Goal: Communication & Community: Participate in discussion

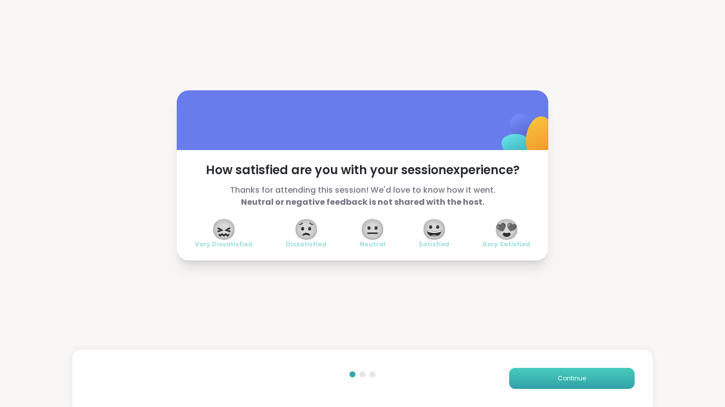
click at [574, 381] on span "Continue" at bounding box center [572, 378] width 28 height 9
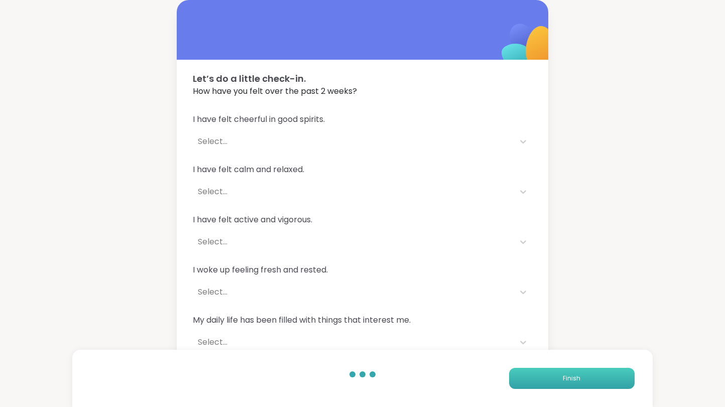
click at [574, 381] on span "Finish" at bounding box center [572, 378] width 18 height 9
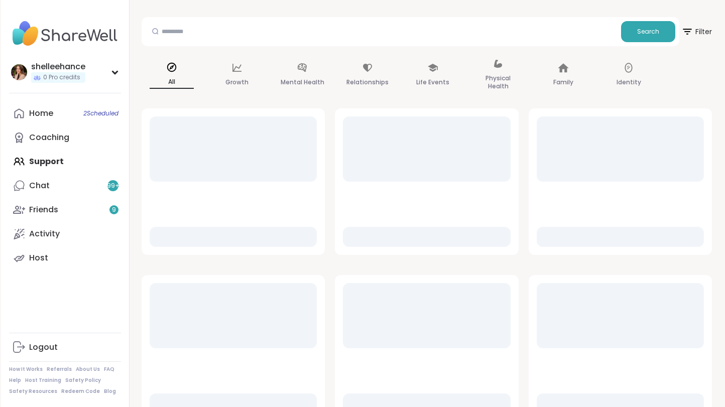
scroll to position [32, 0]
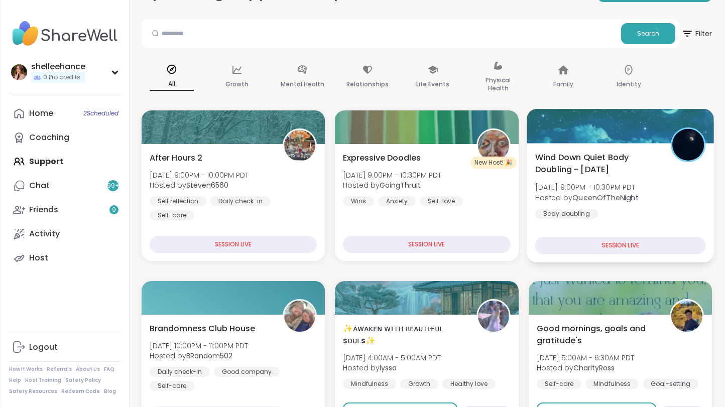
click at [701, 215] on div "Wind Down Quiet Body Doubling - [DATE] [DATE] 9:00PM - 10:30PM PDT Hosted by Qu…" at bounding box center [620, 185] width 171 height 68
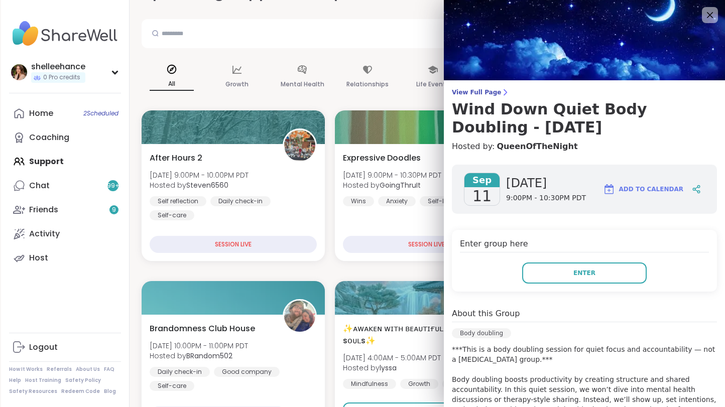
click at [562, 271] on button "Enter" at bounding box center [584, 273] width 124 height 21
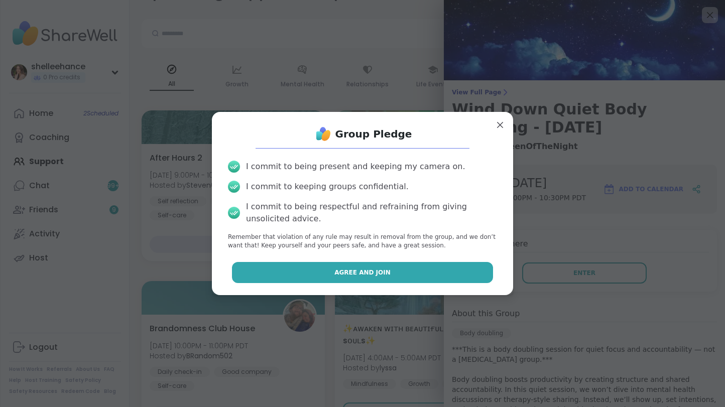
click at [305, 270] on button "Agree and Join" at bounding box center [363, 272] width 262 height 21
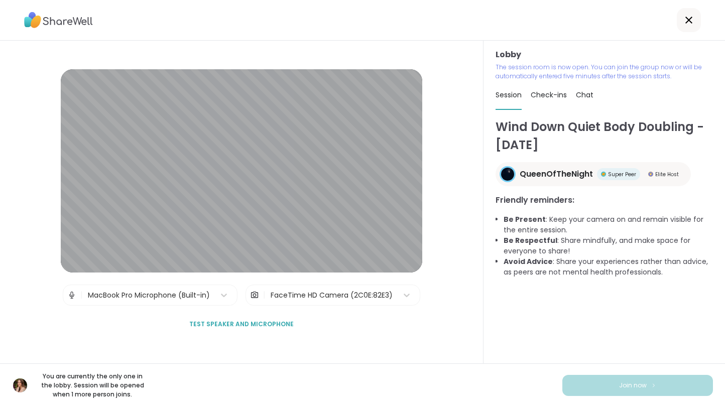
click at [686, 28] on div at bounding box center [689, 20] width 24 height 24
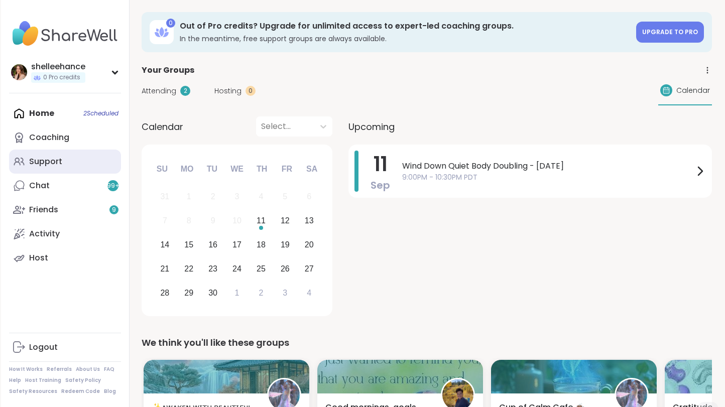
click at [90, 163] on link "Support" at bounding box center [65, 162] width 112 height 24
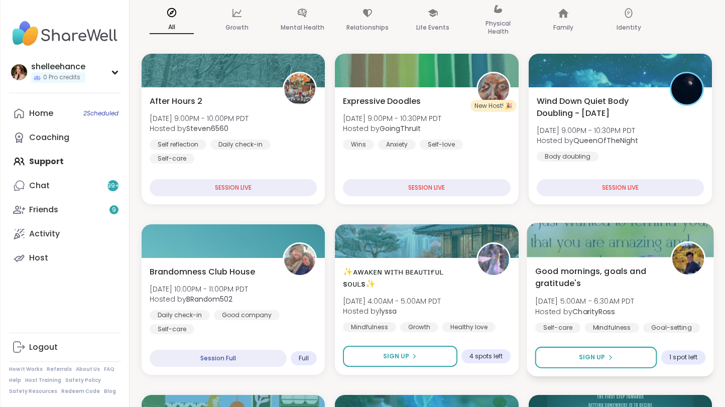
scroll to position [91, 0]
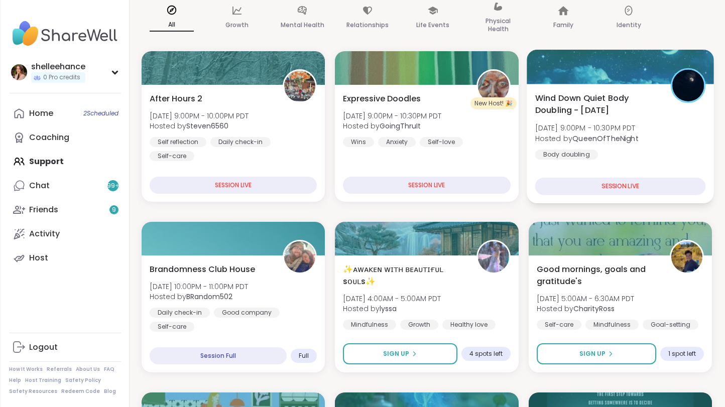
click at [699, 141] on div "Wind Down Quiet Body Doubling - [DATE] [DATE] 9:00PM - 10:30PM PDT Hosted by Qu…" at bounding box center [620, 126] width 171 height 68
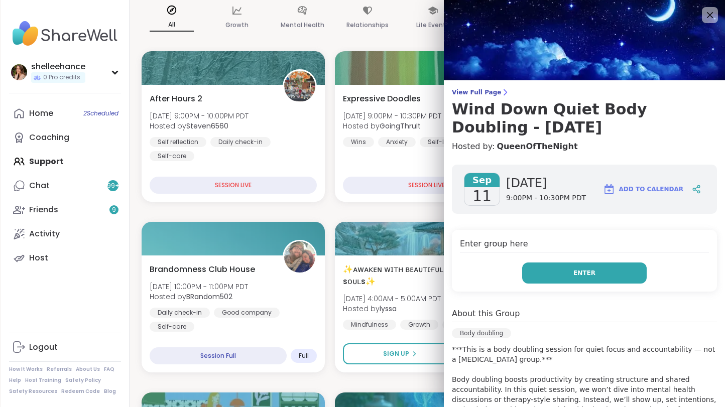
click at [545, 270] on button "Enter" at bounding box center [584, 273] width 124 height 21
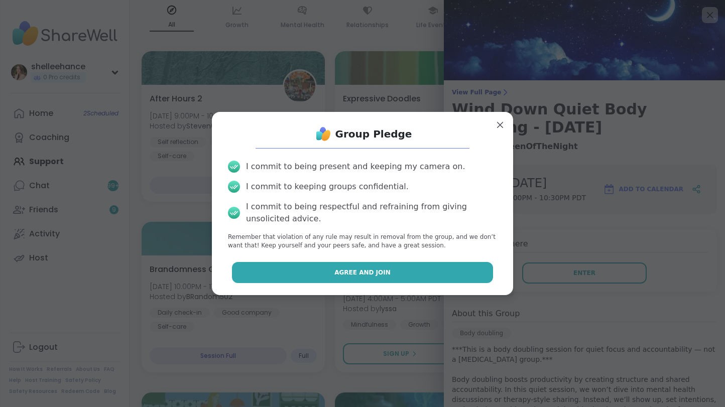
click at [315, 262] on button "Agree and Join" at bounding box center [363, 272] width 262 height 21
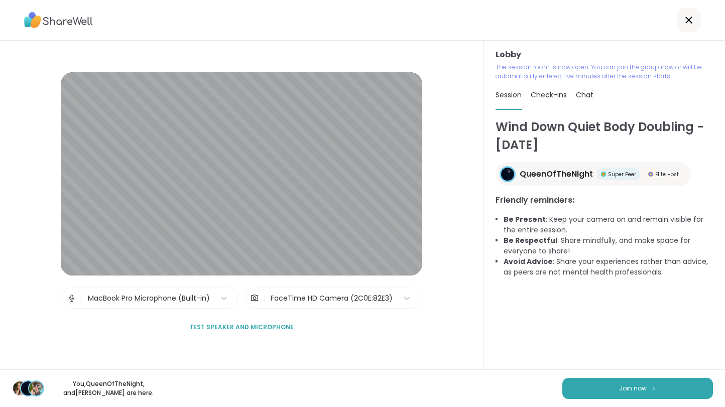
click at [689, 26] on div at bounding box center [689, 20] width 24 height 24
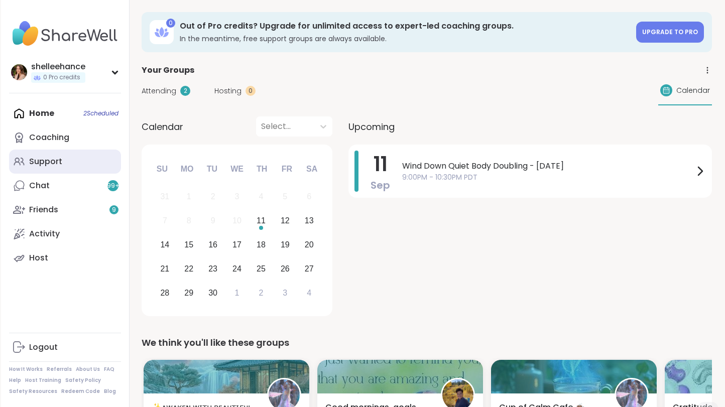
click at [93, 165] on link "Support" at bounding box center [65, 162] width 112 height 24
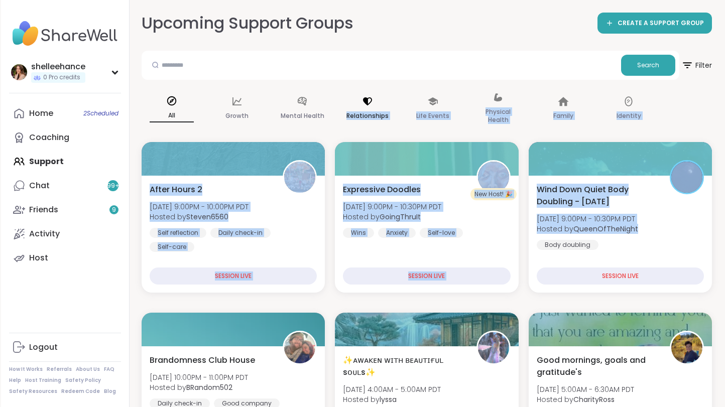
drag, startPoint x: 673, startPoint y: 256, endPoint x: 384, endPoint y: 108, distance: 324.2
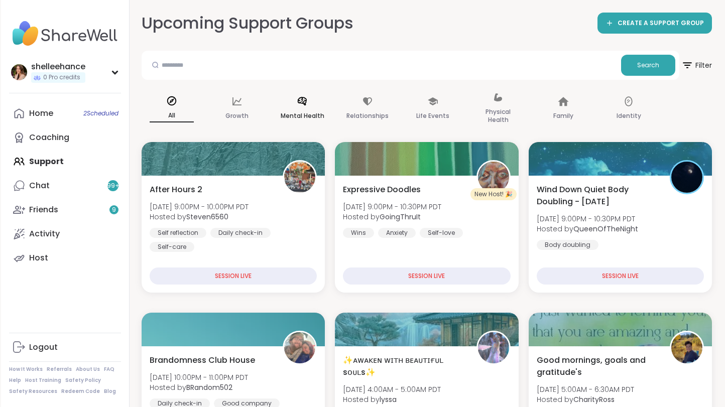
click at [299, 127] on div "Mental Health" at bounding box center [302, 109] width 60 height 50
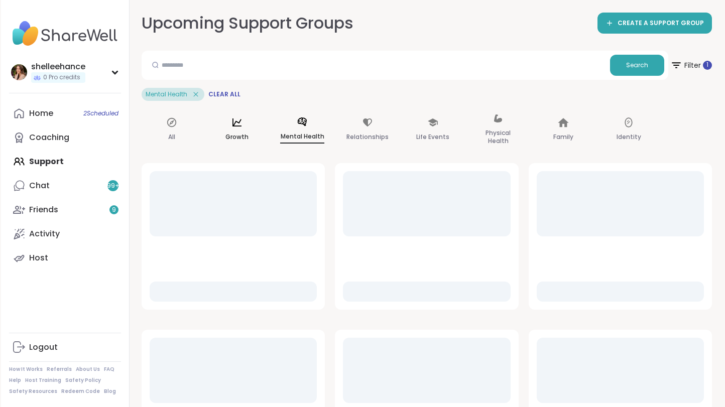
click at [229, 127] on div "Growth" at bounding box center [237, 130] width 60 height 50
click at [177, 132] on div "All" at bounding box center [172, 130] width 60 height 50
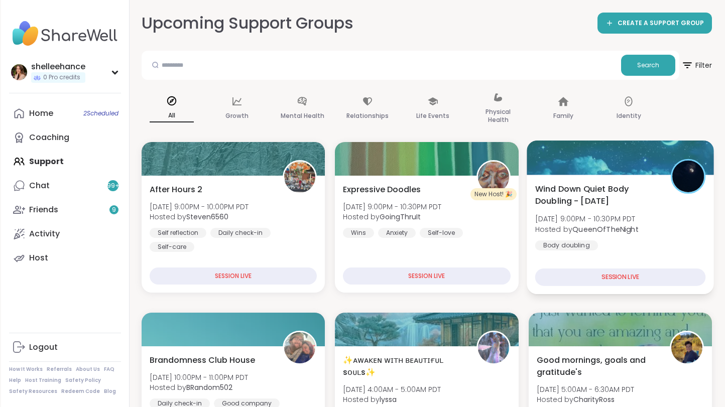
click at [690, 254] on div "Wind Down Quiet Body Doubling - [DATE] [DATE] 9:00PM - 10:30PM PDT Hosted by Qu…" at bounding box center [620, 234] width 187 height 119
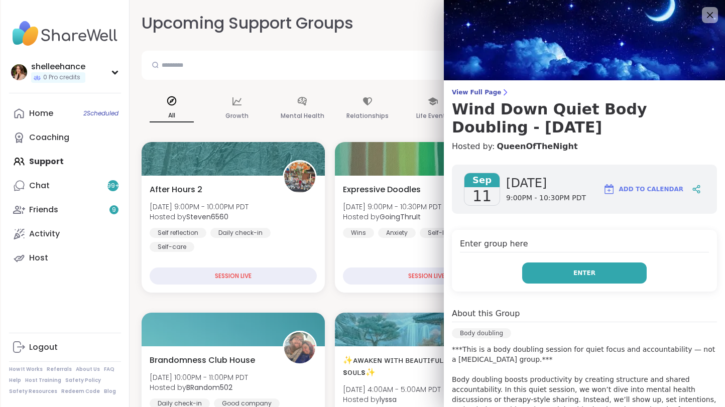
click at [539, 273] on button "Enter" at bounding box center [584, 273] width 124 height 21
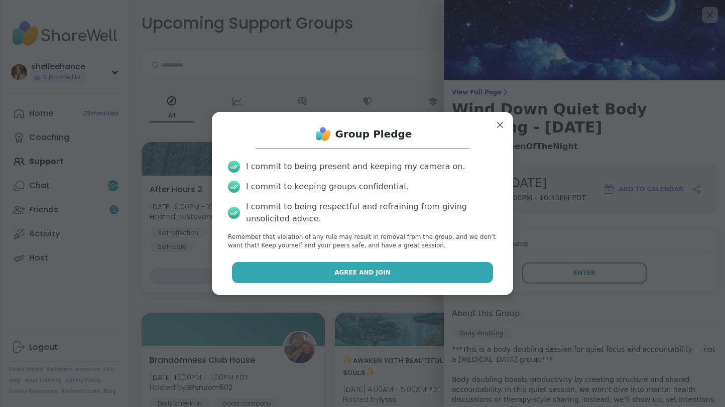
click at [323, 271] on button "Agree and Join" at bounding box center [363, 272] width 262 height 21
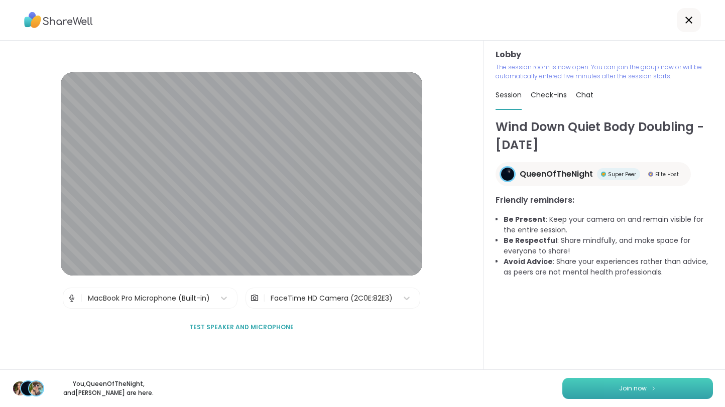
click at [630, 387] on span "Join now" at bounding box center [633, 388] width 28 height 9
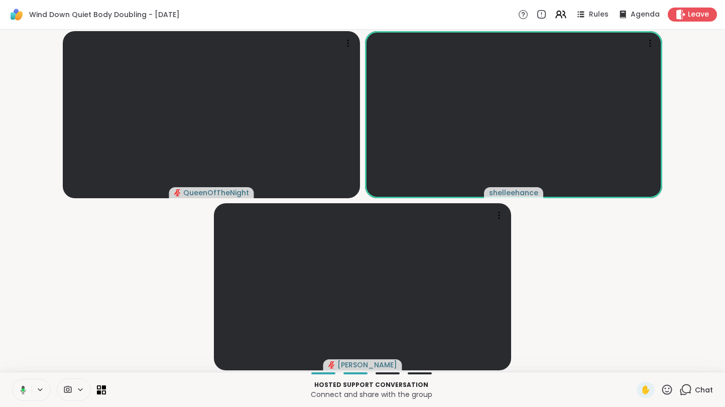
click at [19, 395] on button at bounding box center [21, 389] width 21 height 21
